Goal: Information Seeking & Learning: Learn about a topic

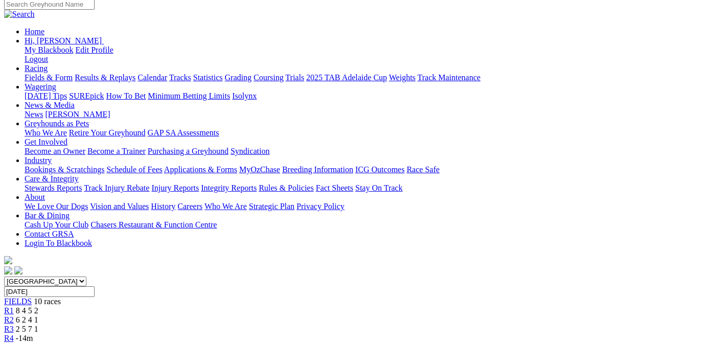
scroll to position [154, 0]
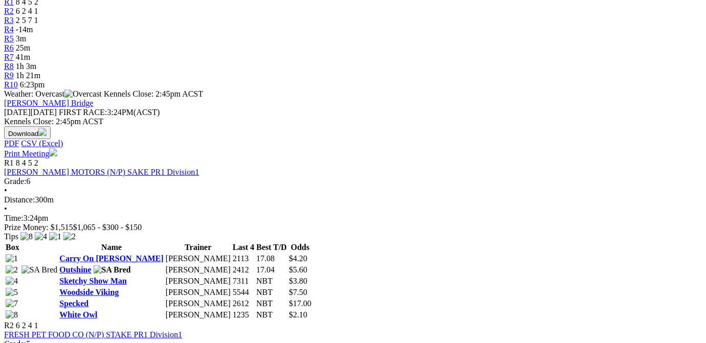
scroll to position [463, 0]
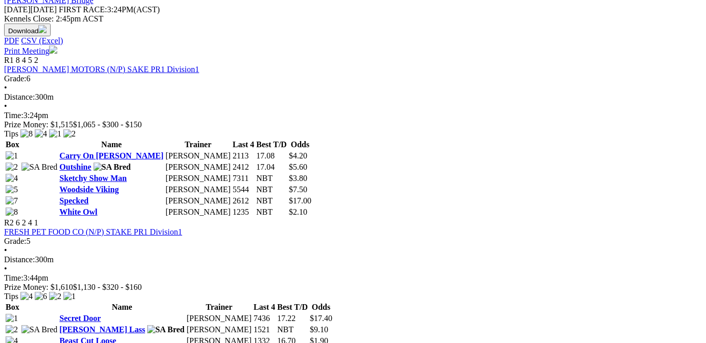
scroll to position [360, 0]
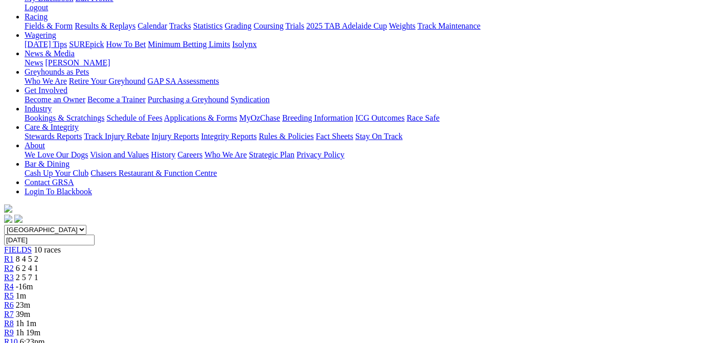
scroll to position [206, 0]
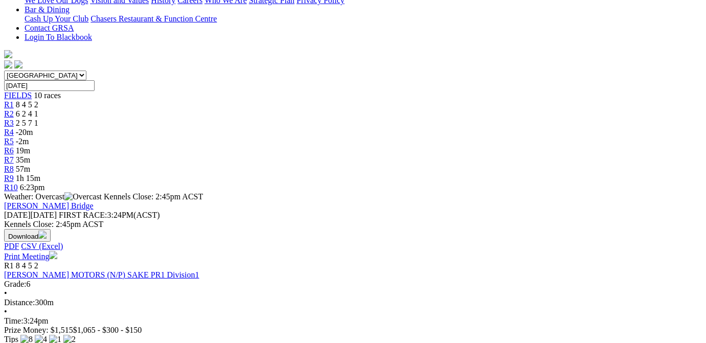
scroll to position [360, 0]
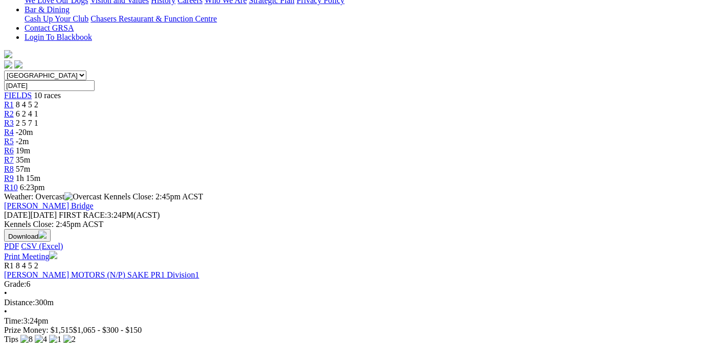
scroll to position [360, 0]
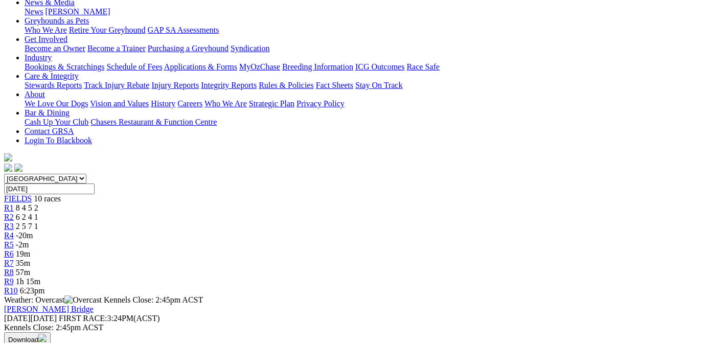
scroll to position [360, 0]
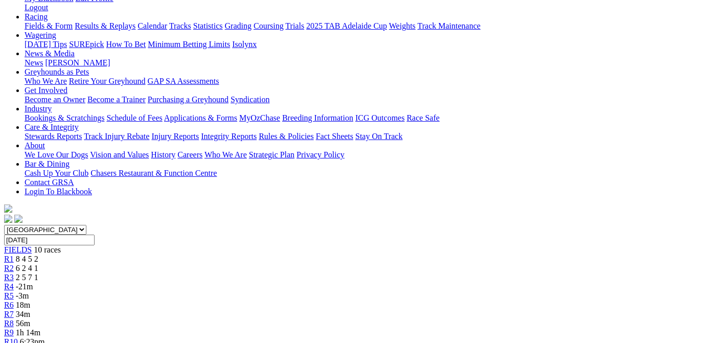
scroll to position [103, 0]
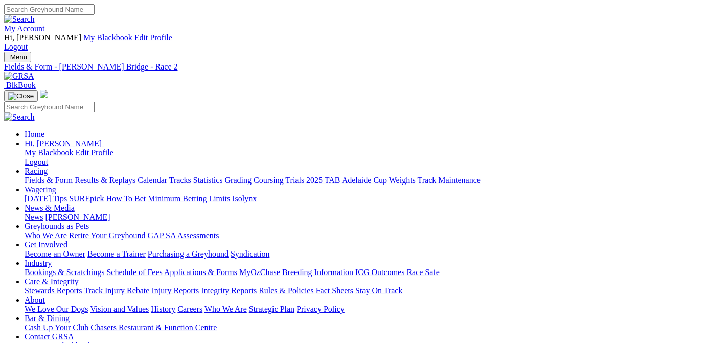
click at [167, 176] on link "Calendar" at bounding box center [153, 180] width 30 height 9
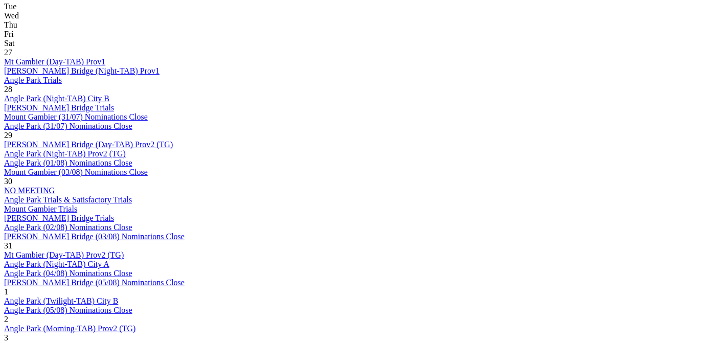
scroll to position [618, 0]
